Goal: Task Accomplishment & Management: Use online tool/utility

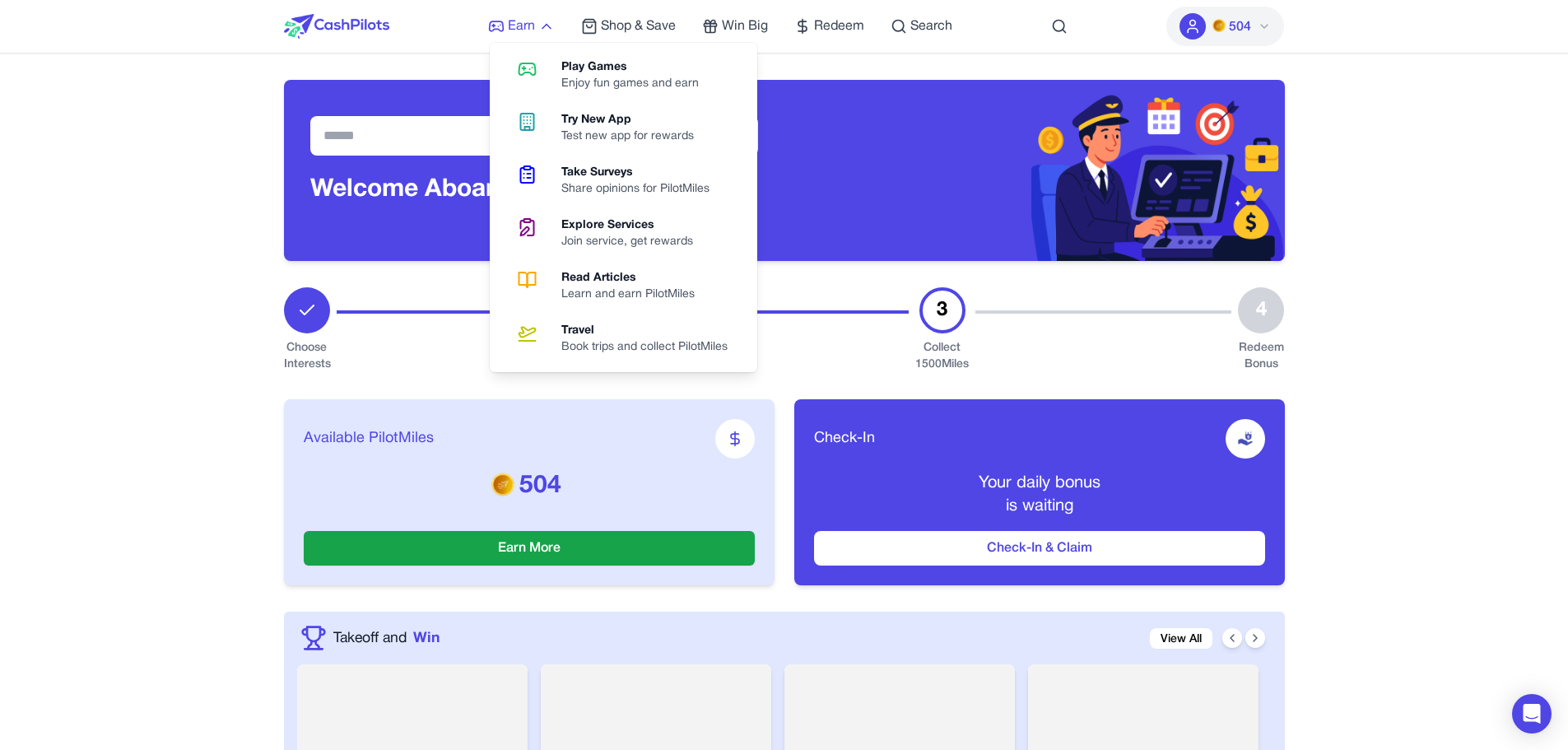
click at [514, 17] on span "Earn" at bounding box center [521, 27] width 27 height 20
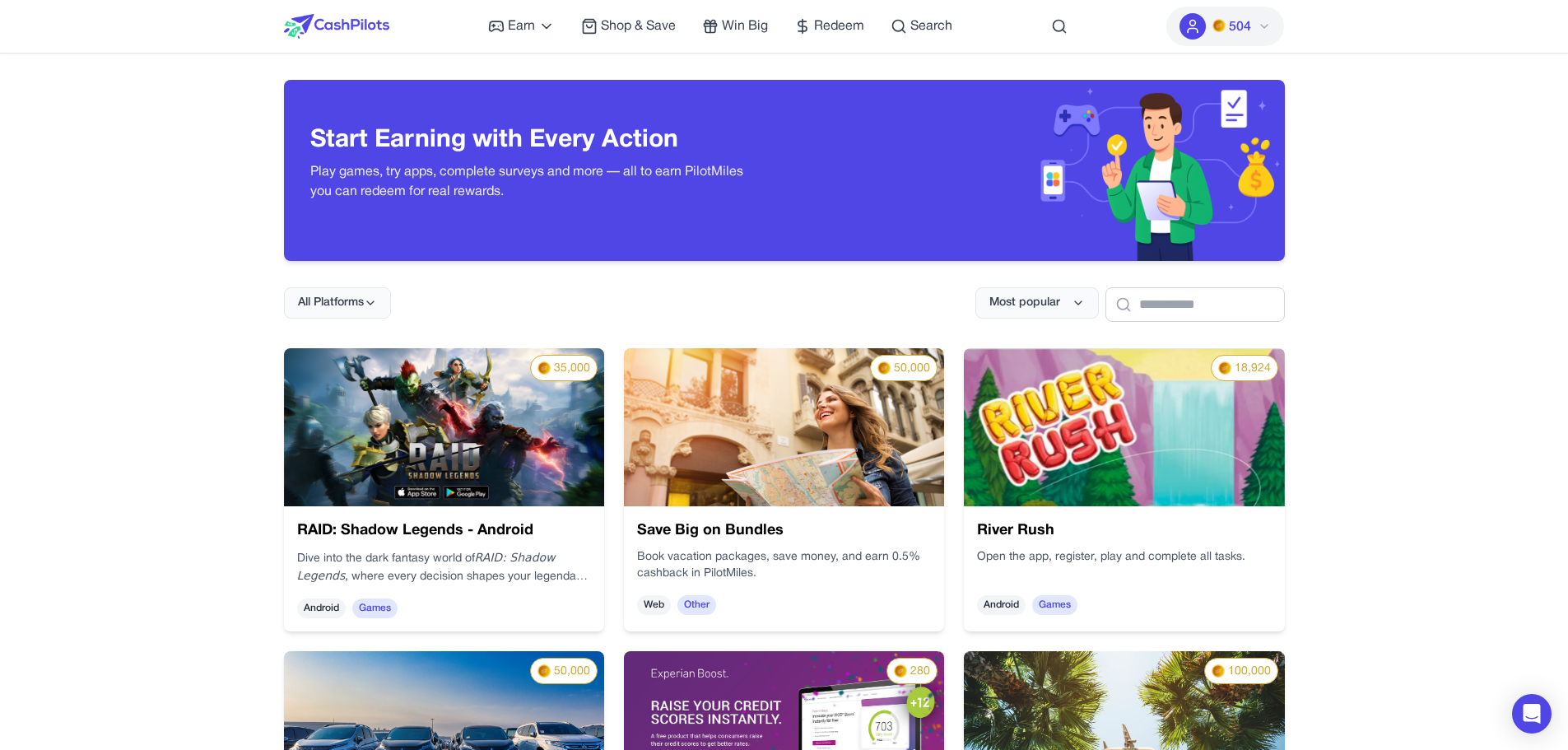
click at [315, 73] on div "Start Earning with Every Action Play games, try apps, complete surveys and more…" at bounding box center [784, 156] width 1001 height 207
click at [337, 32] on img at bounding box center [336, 27] width 106 height 25
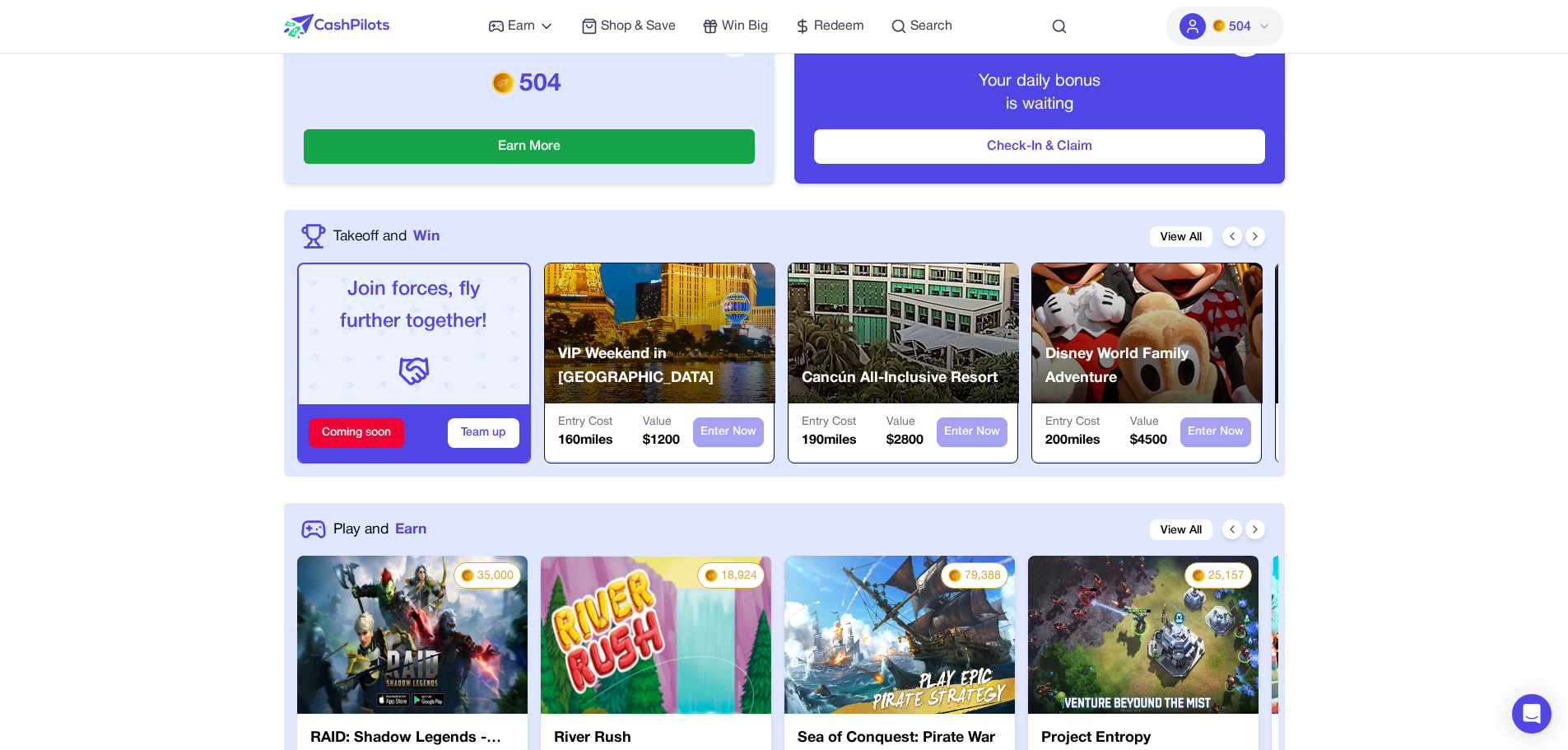
scroll to position [598, 0]
